Goal: Information Seeking & Learning: Understand process/instructions

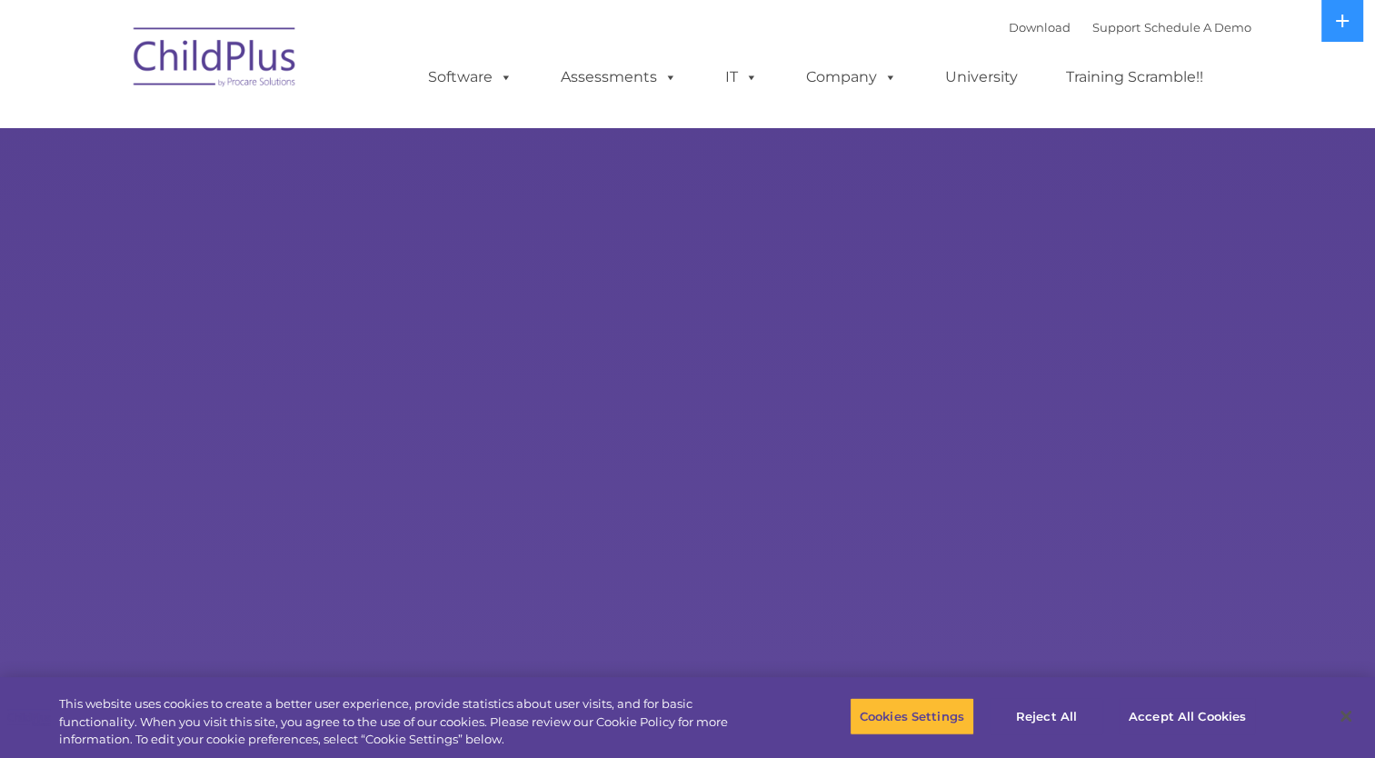
select select "MEDIUM"
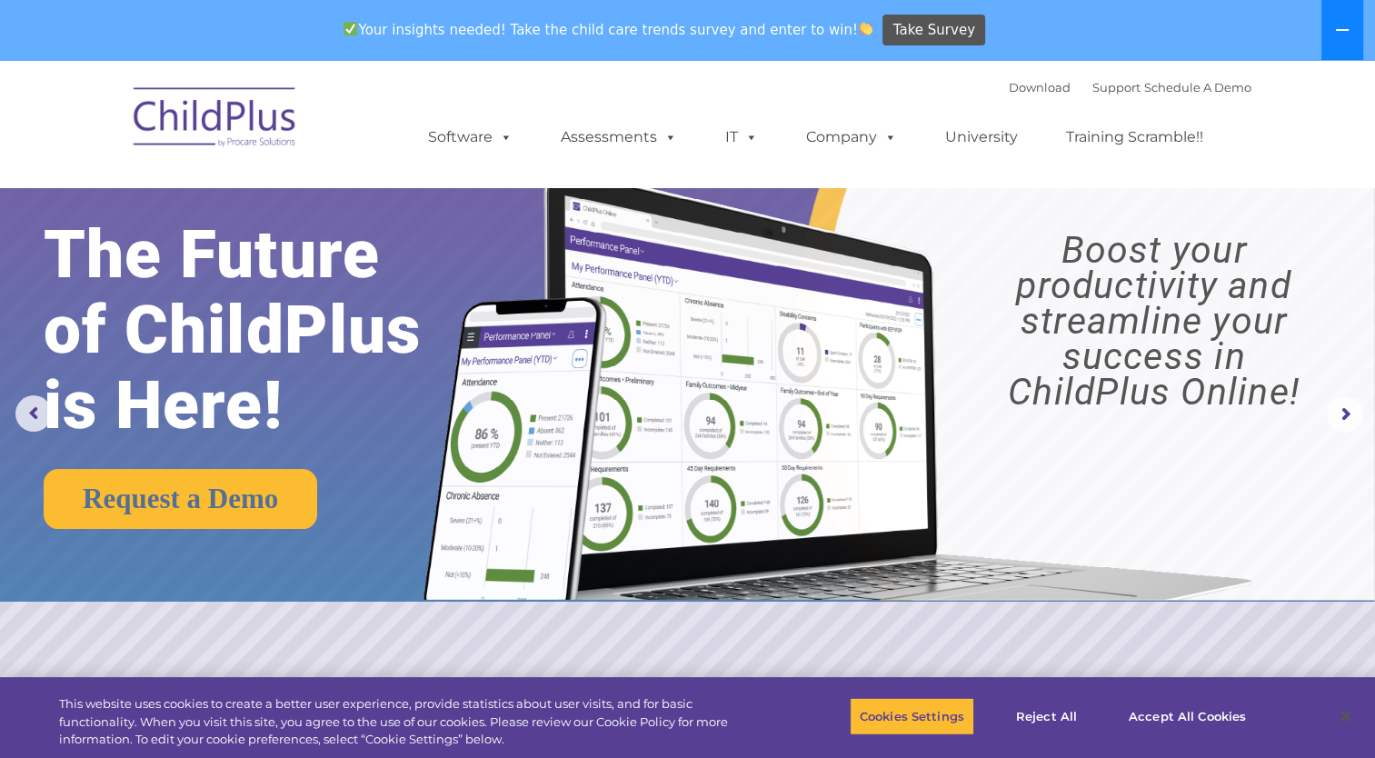
click at [1338, 29] on icon at bounding box center [1342, 30] width 13 height 2
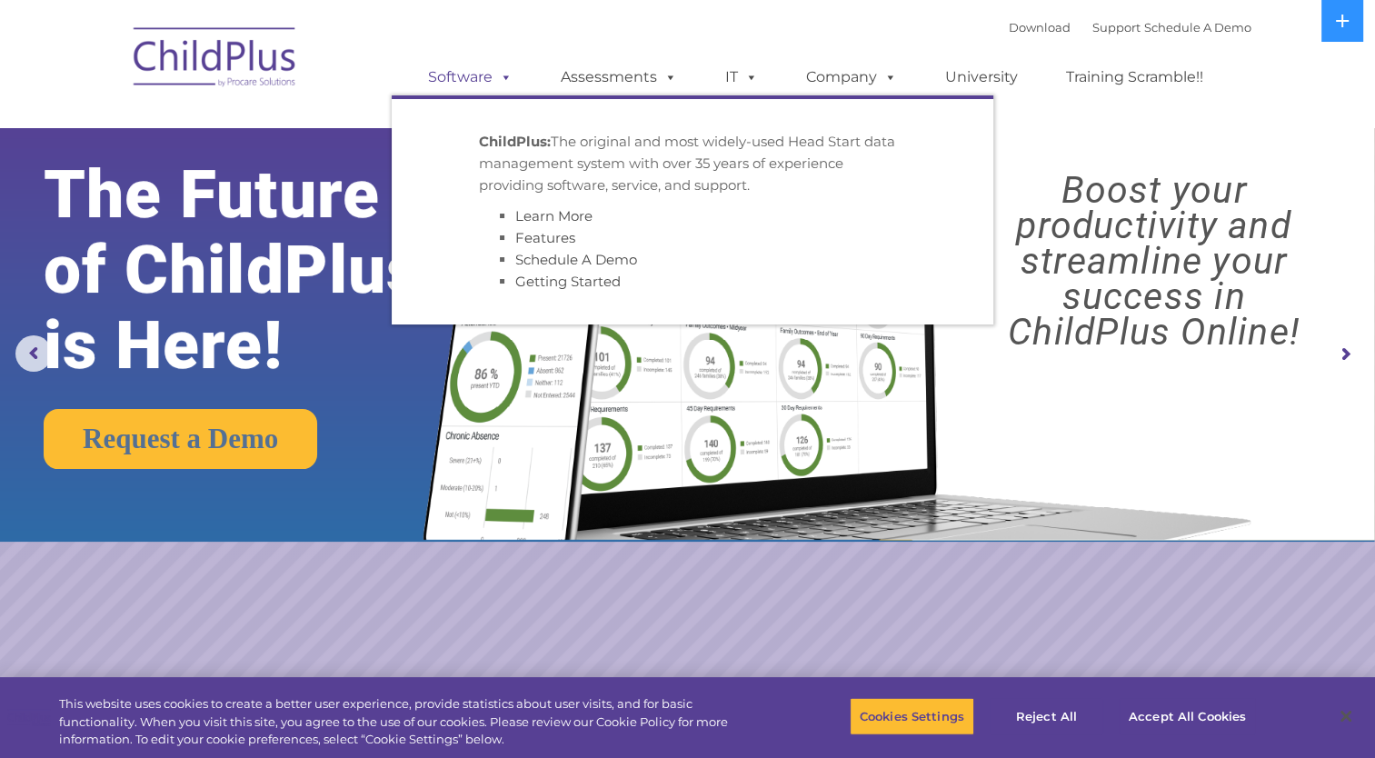
click at [452, 80] on link "Software" at bounding box center [470, 77] width 121 height 36
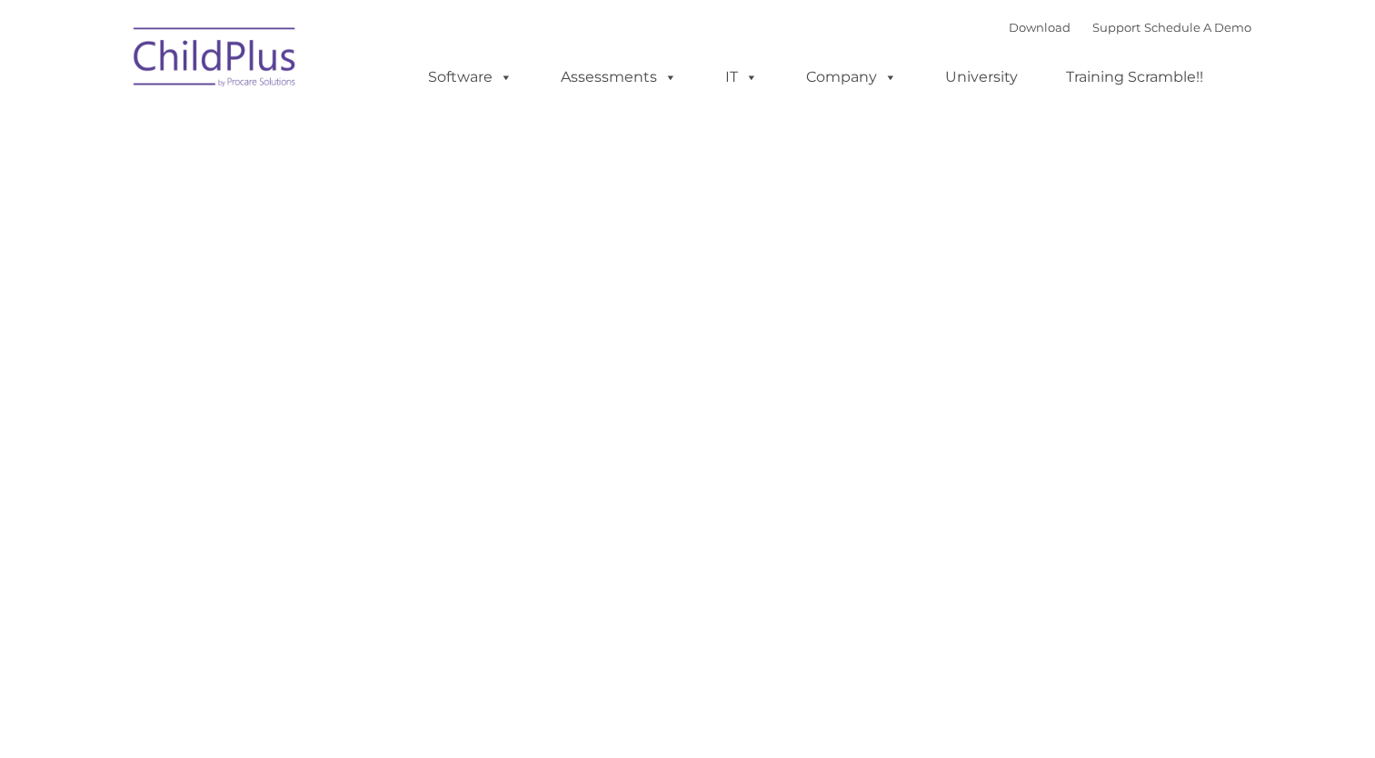
type input ""
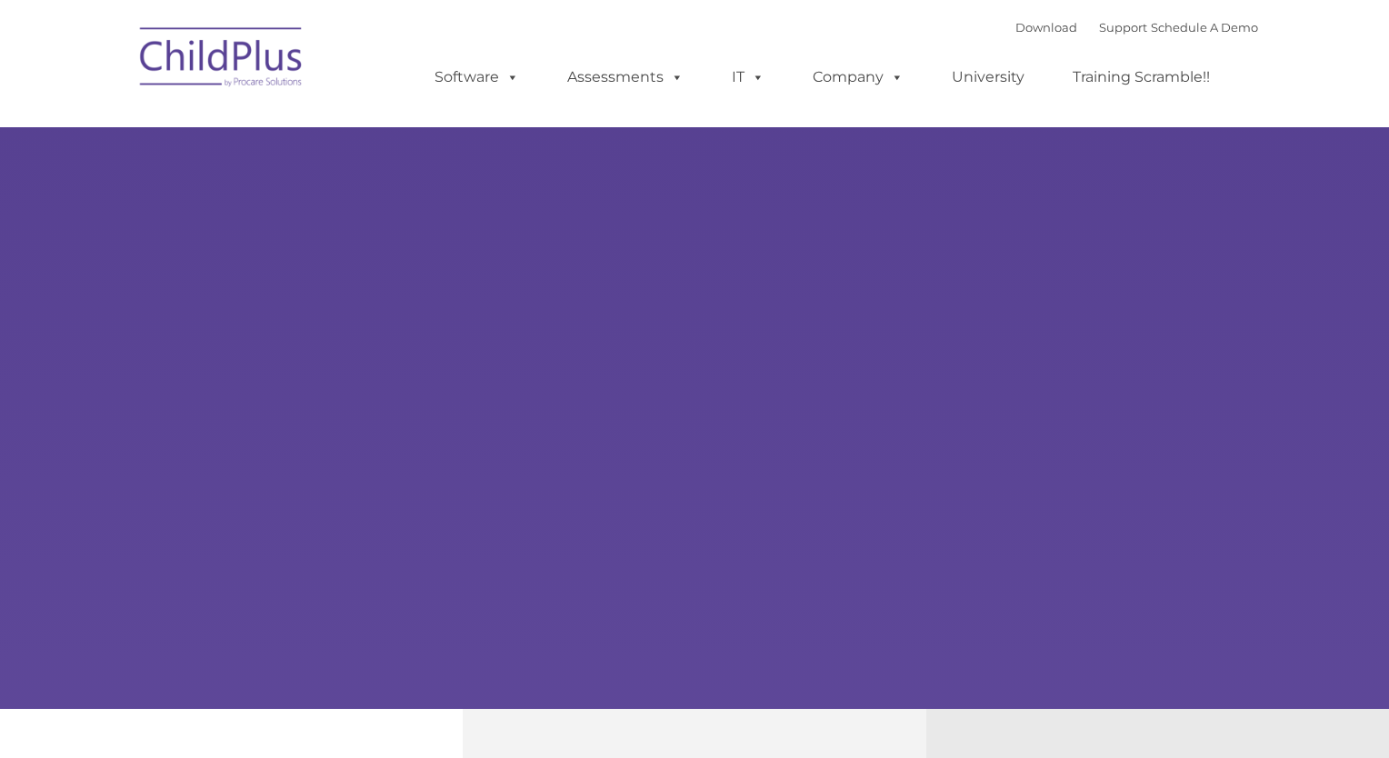
type input ""
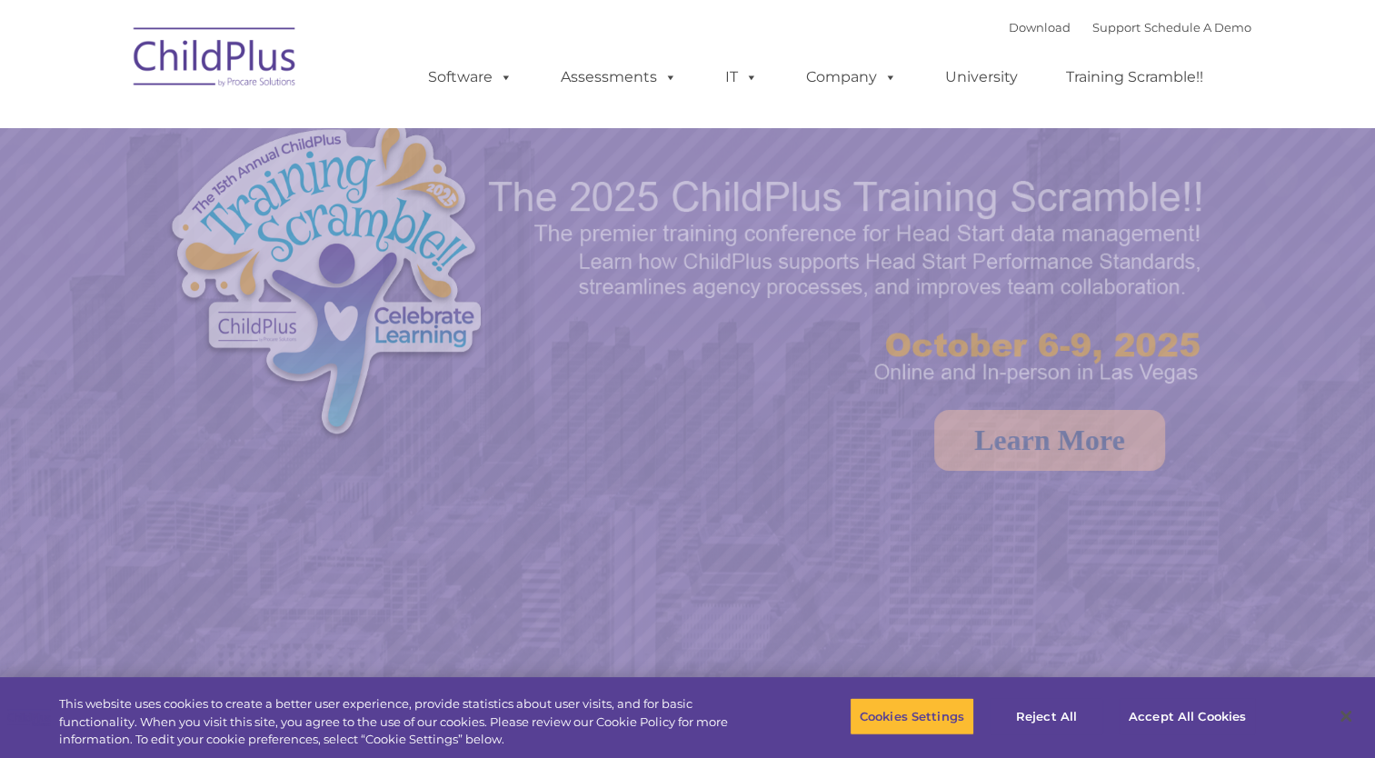
select select "MEDIUM"
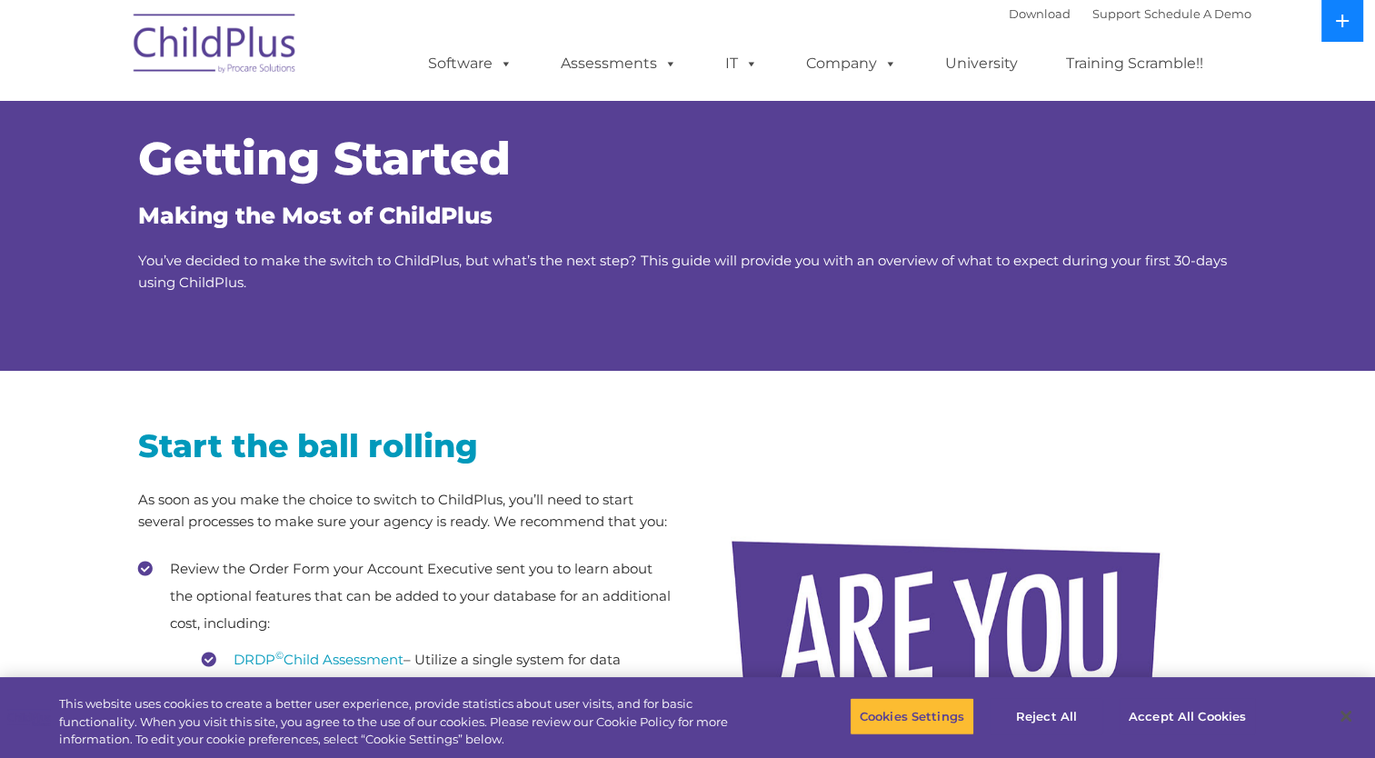
click at [1333, 20] on button at bounding box center [1342, 21] width 42 height 42
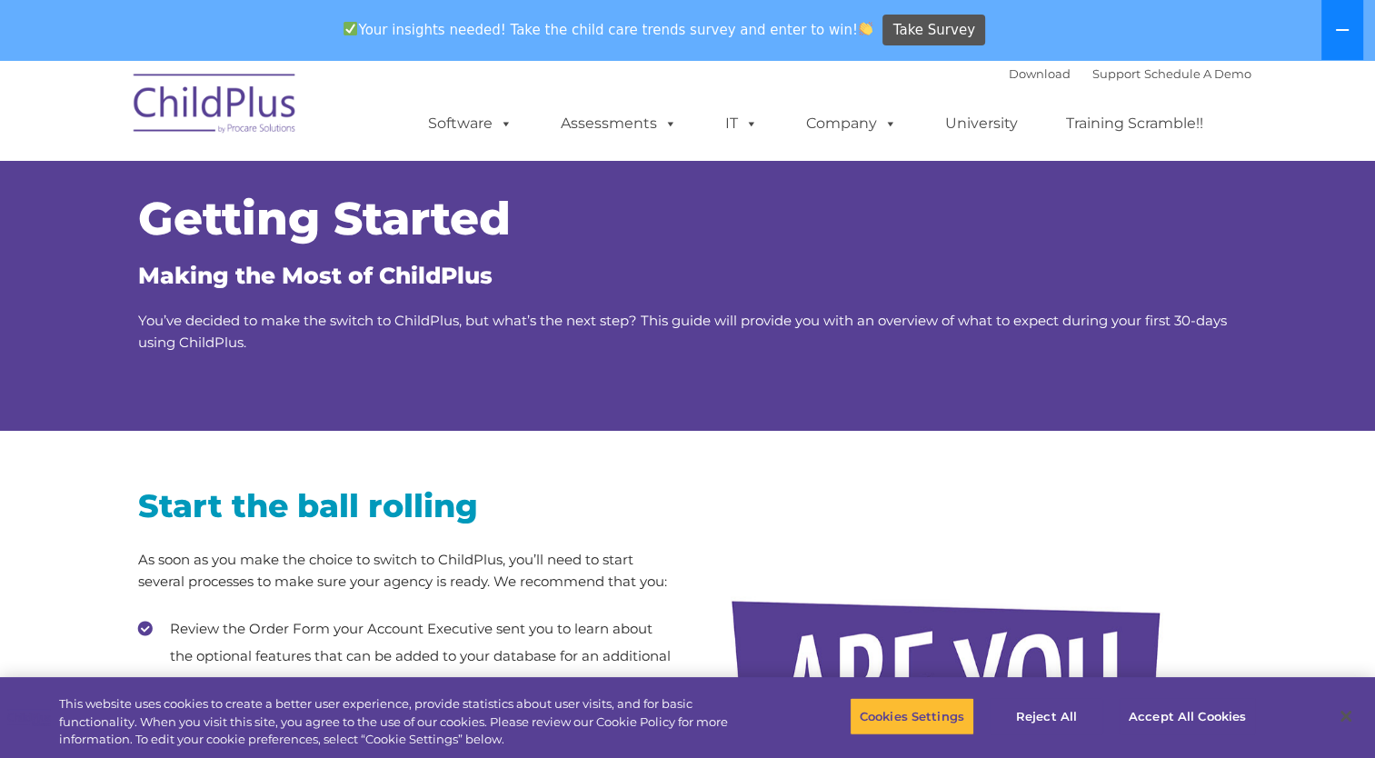
click at [1333, 20] on button at bounding box center [1342, 30] width 42 height 60
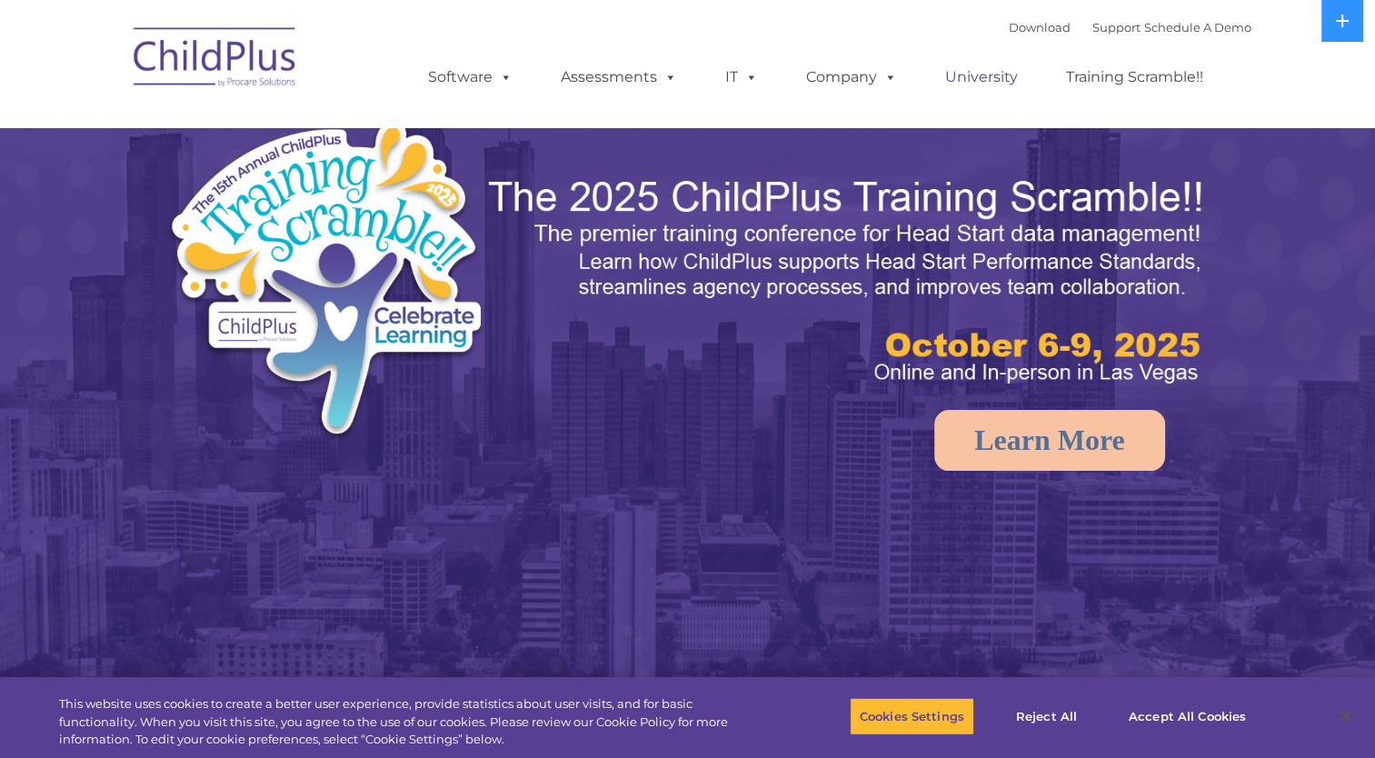
select select "MEDIUM"
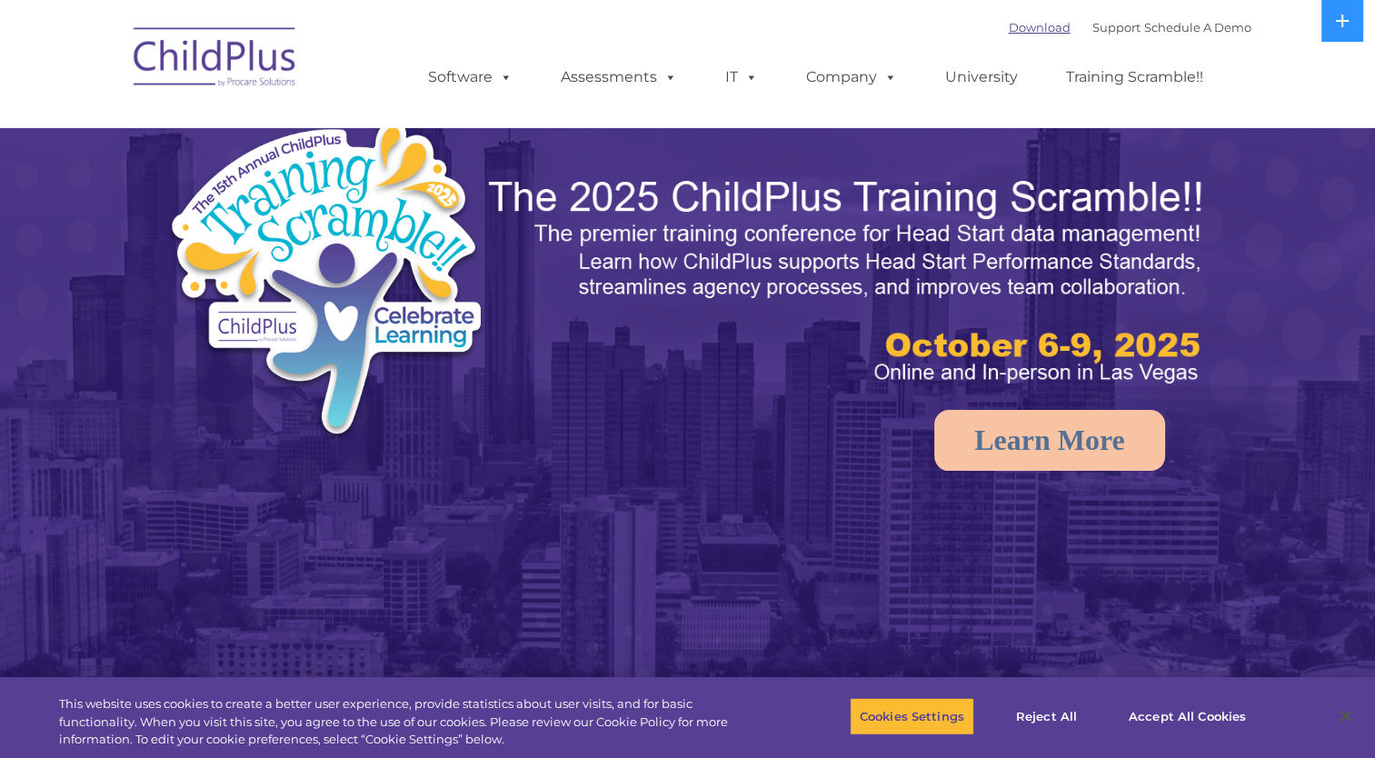
click at [1014, 25] on link "Download" at bounding box center [1040, 27] width 62 height 15
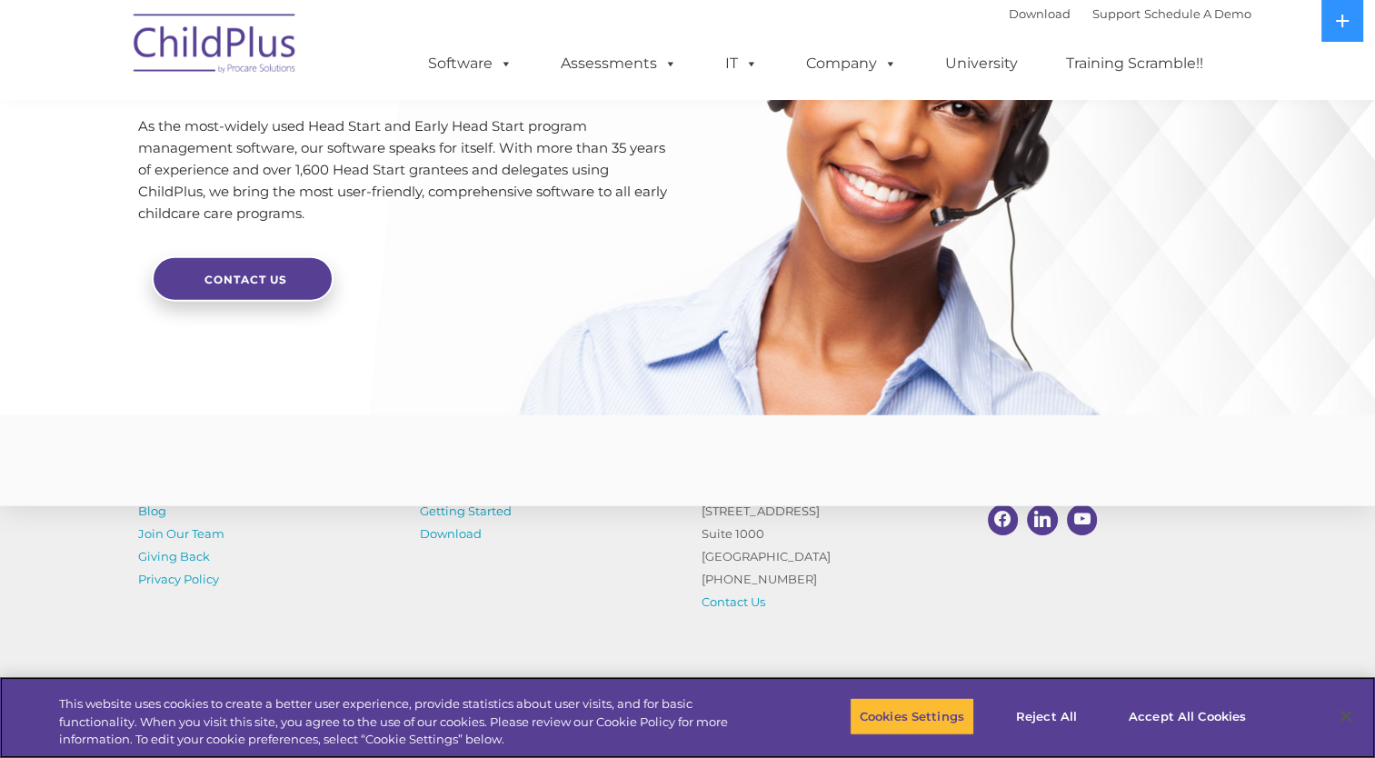
scroll to position [4358, 0]
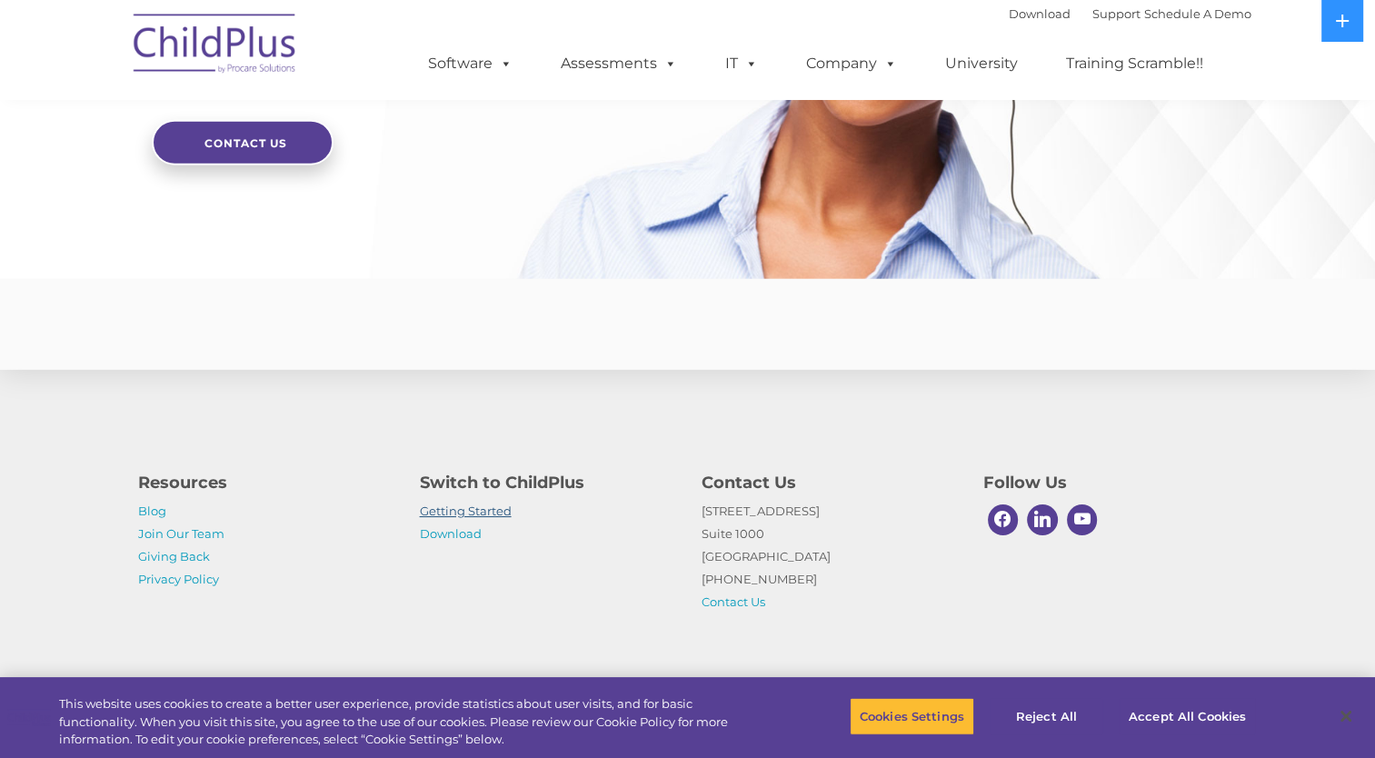
click at [468, 513] on link "Getting Started" at bounding box center [466, 510] width 92 height 15
